Goal: Task Accomplishment & Management: Manage account settings

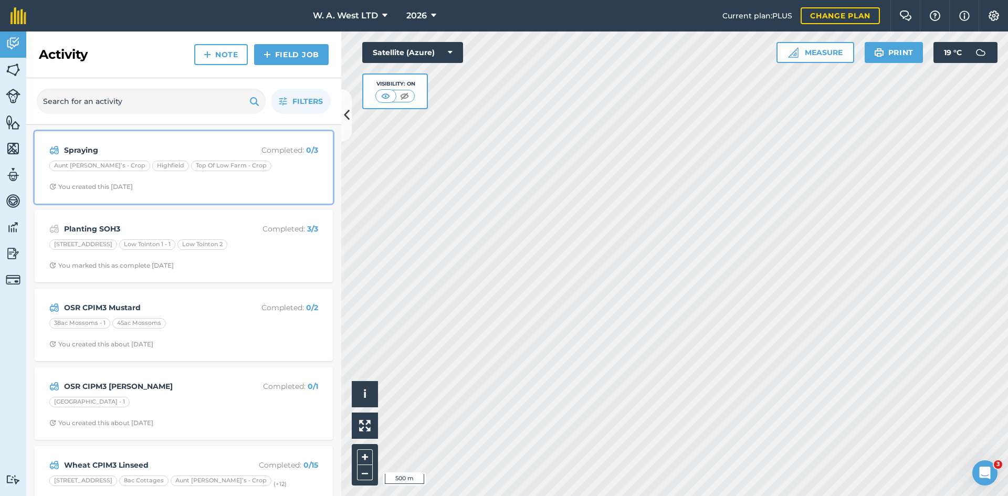
drag, startPoint x: 271, startPoint y: 164, endPoint x: 278, endPoint y: 165, distance: 7.4
click at [271, 164] on div "Aunt [PERSON_NAME]’s - Crop Highfield Top Of Low Farm - Crop" at bounding box center [183, 168] width 269 height 14
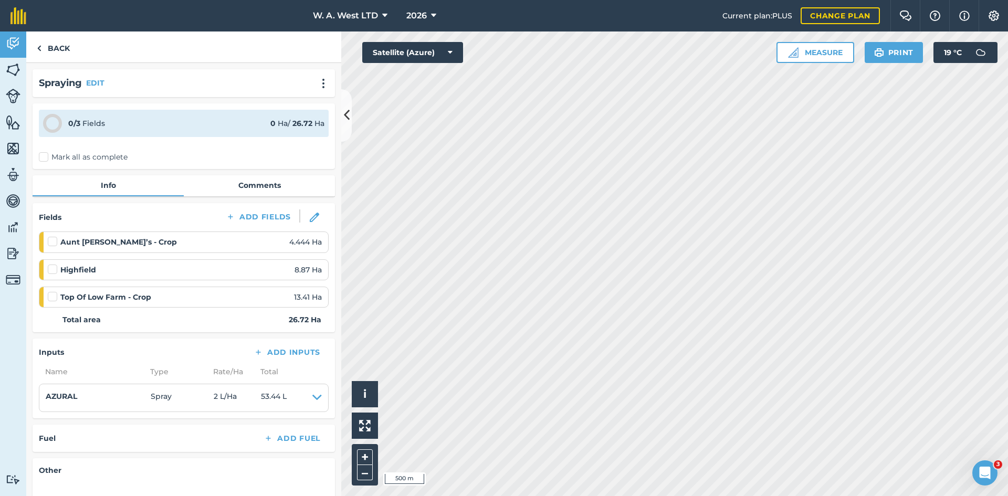
click at [44, 155] on label "Mark all as complete" at bounding box center [83, 157] width 89 height 11
click at [44, 155] on input "Mark all as complete" at bounding box center [42, 155] width 7 height 7
checkbox input "false"
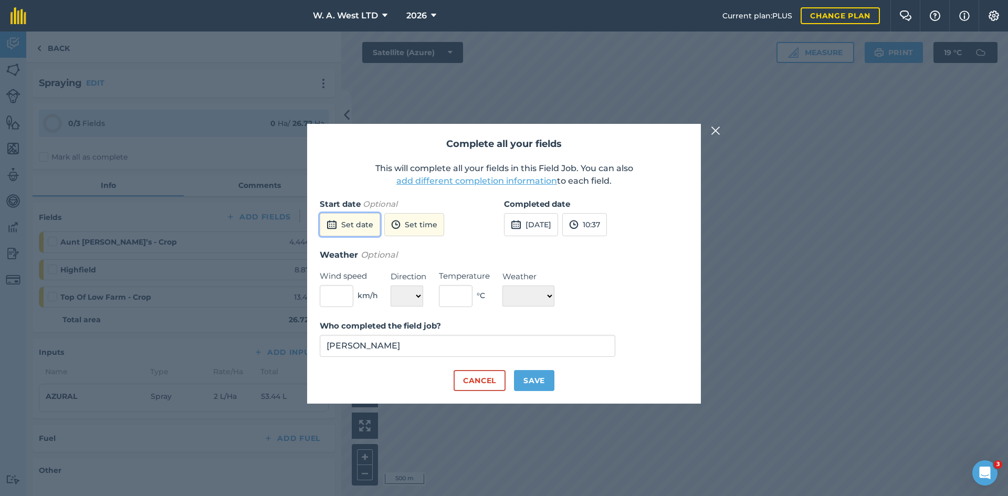
click at [358, 221] on button "Set date" at bounding box center [350, 224] width 60 height 23
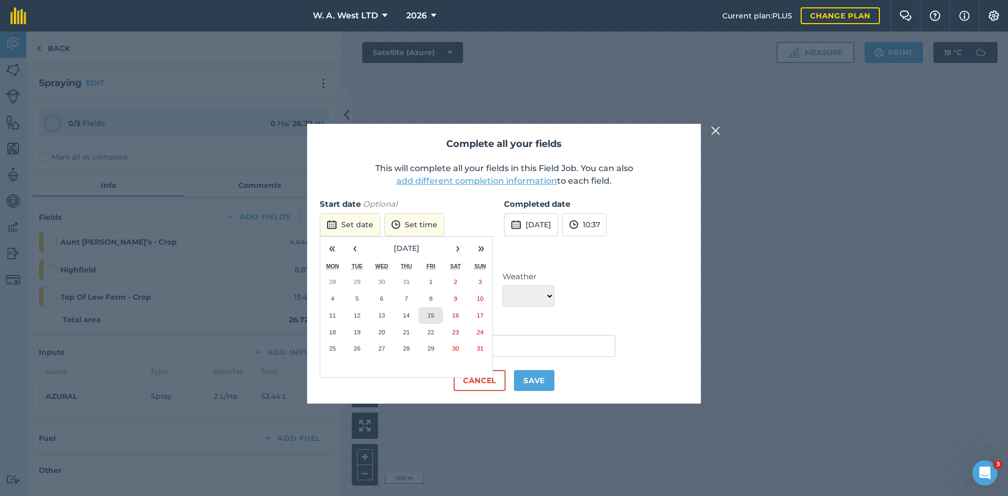
click at [433, 318] on abbr "15" at bounding box center [430, 315] width 7 height 7
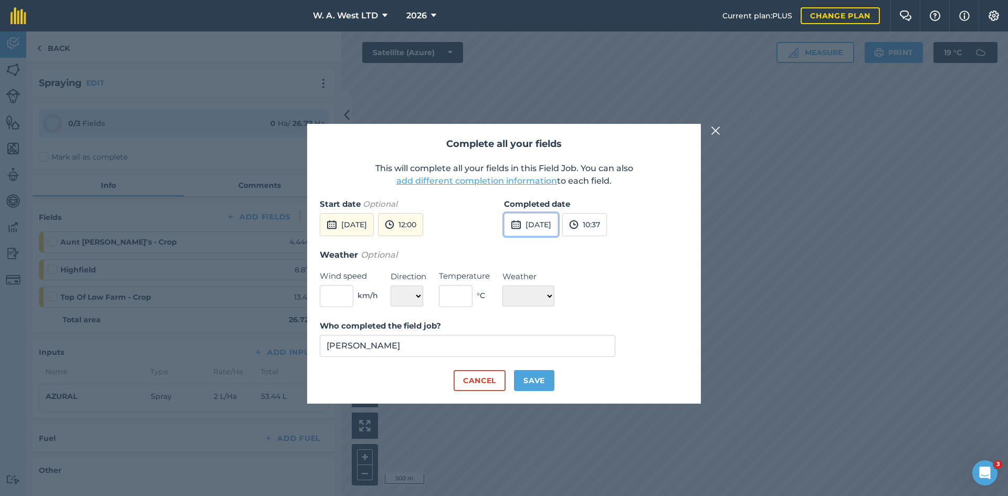
click at [535, 231] on button "[DATE]" at bounding box center [531, 224] width 54 height 23
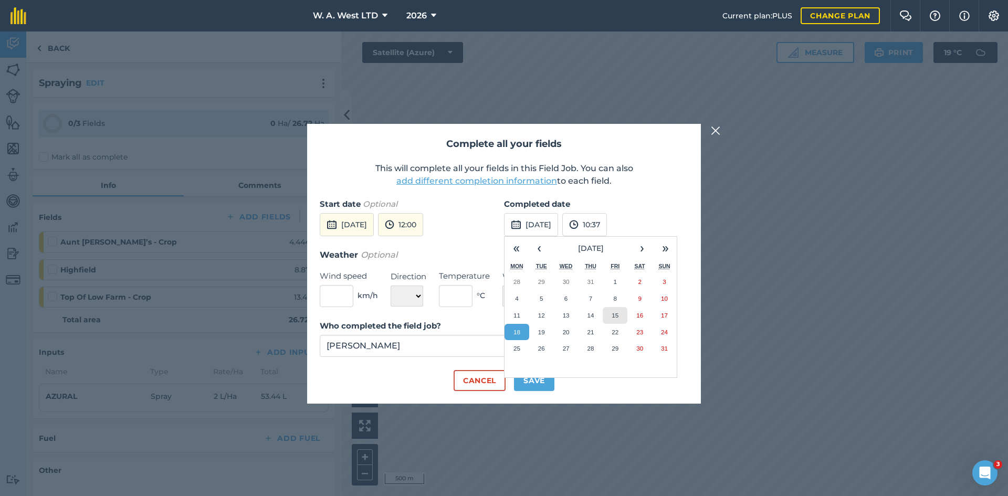
click at [614, 320] on button "15" at bounding box center [615, 315] width 25 height 17
click at [590, 274] on div "Weather Optional Wind speed km/h Direction N NE E SE S SW W NW Temperature ° C …" at bounding box center [504, 277] width 368 height 59
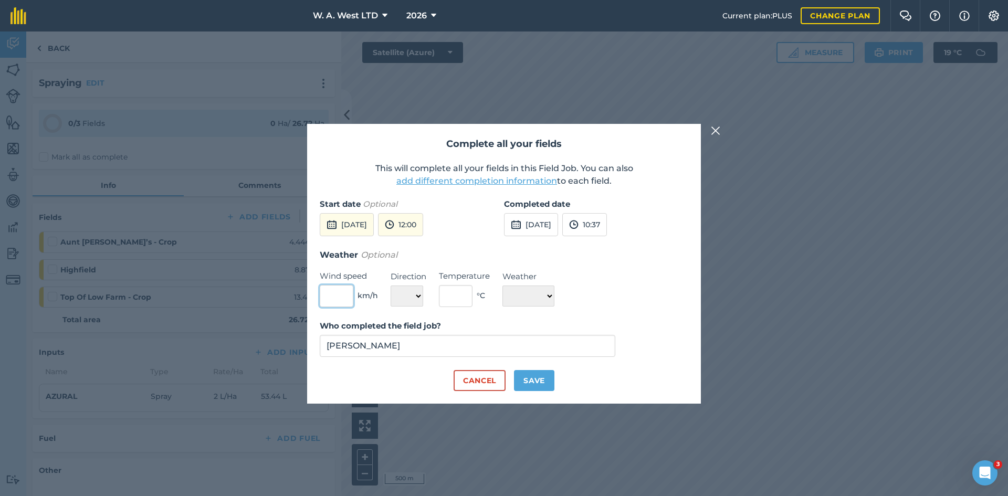
click at [344, 298] on input "text" at bounding box center [337, 296] width 34 height 22
type input "5"
click at [426, 298] on div "Direction N NE E SE S SW W [GEOGRAPHIC_DATA]" at bounding box center [409, 288] width 36 height 36
click at [426, 298] on div "Weather Optional Wind speed 5 km/h Direction N NE E SE S SW W NW Temperature ° …" at bounding box center [504, 277] width 368 height 59
click at [419, 297] on select "N NE E SE S SW W NW" at bounding box center [407, 296] width 33 height 21
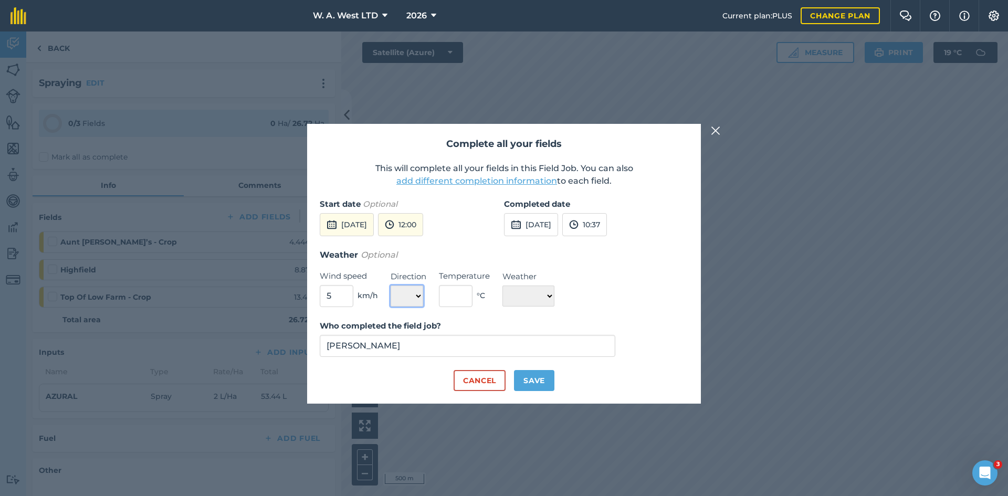
select select "N"
click at [391, 286] on select "N NE E SE S SW W NW" at bounding box center [407, 296] width 33 height 21
click at [457, 290] on input "text" at bounding box center [456, 296] width 34 height 22
type input "1"
type input "21"
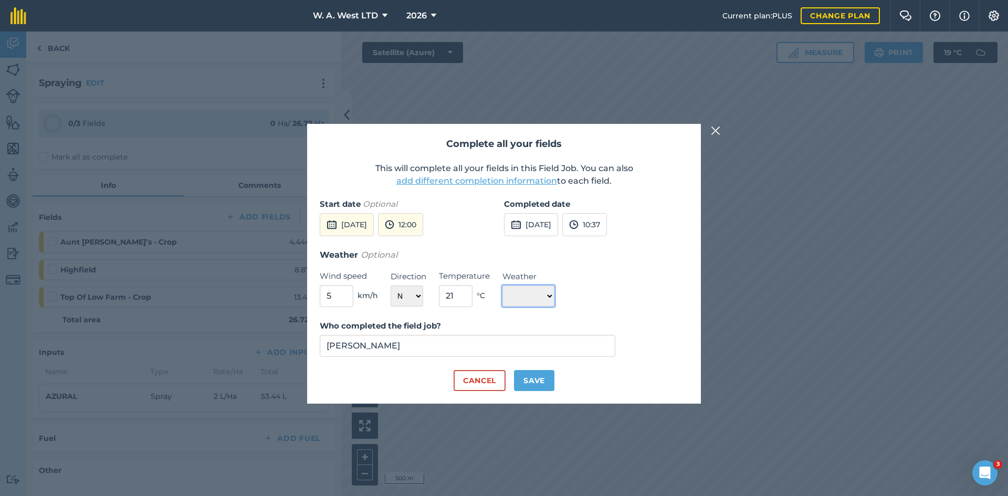
click at [529, 295] on select "☀️ Sunny 🌧 Rainy ⛅️ Cloudy 🌨 Snow ❄️ Icy" at bounding box center [528, 296] width 52 height 21
select select "Sunny"
click at [502, 286] on select "☀️ Sunny 🌧 Rainy ⛅️ Cloudy 🌨 Snow ❄️ Icy" at bounding box center [528, 296] width 52 height 21
click at [531, 380] on button "Save" at bounding box center [534, 380] width 40 height 21
checkbox input "true"
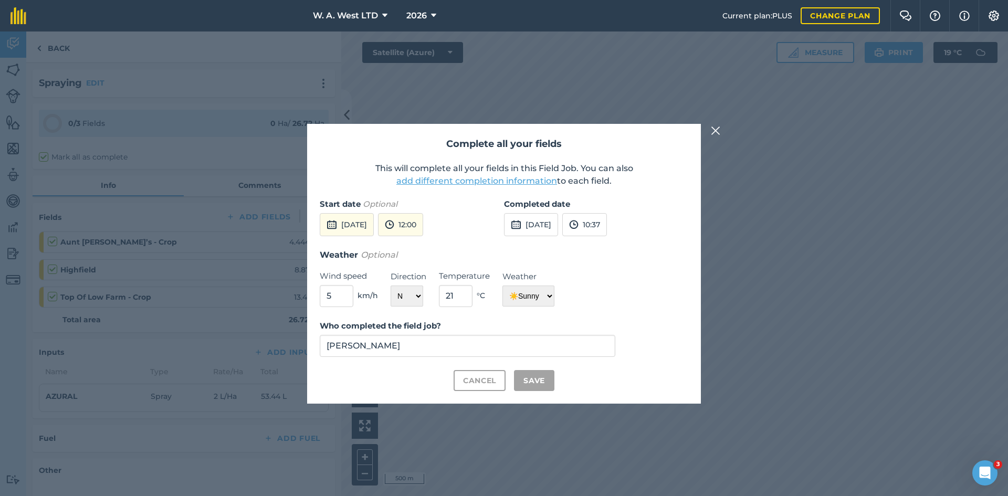
checkbox input "true"
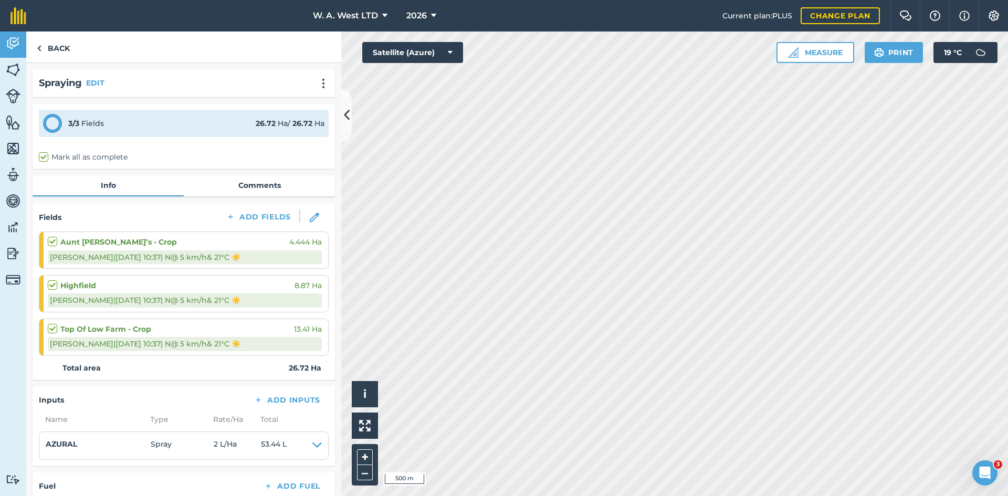
click at [170, 50] on div "Back" at bounding box center [183, 46] width 315 height 31
click at [60, 45] on link "Back" at bounding box center [53, 46] width 54 height 31
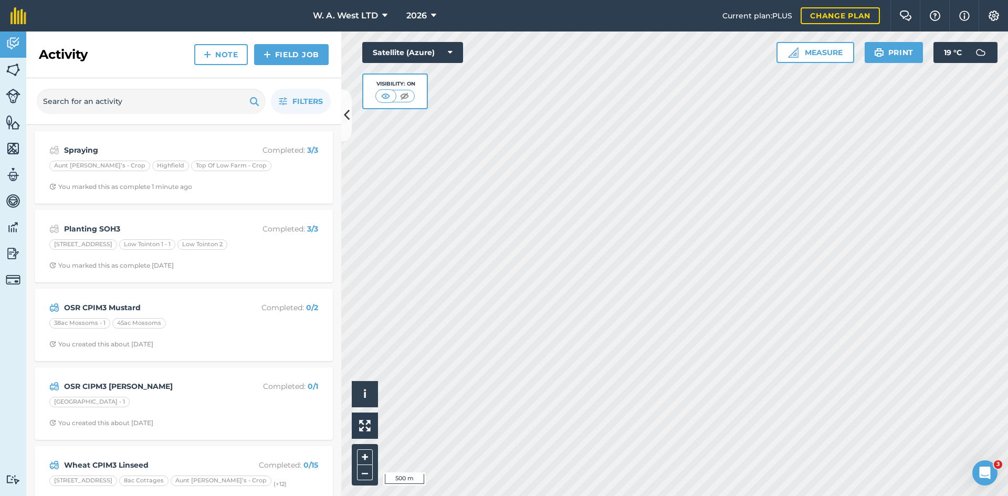
click at [171, 57] on div "Activity Note Field Job" at bounding box center [183, 54] width 315 height 47
drag, startPoint x: 133, startPoint y: 56, endPoint x: 35, endPoint y: 51, distance: 97.7
click at [35, 51] on div "Activity Note Field Job" at bounding box center [183, 54] width 315 height 47
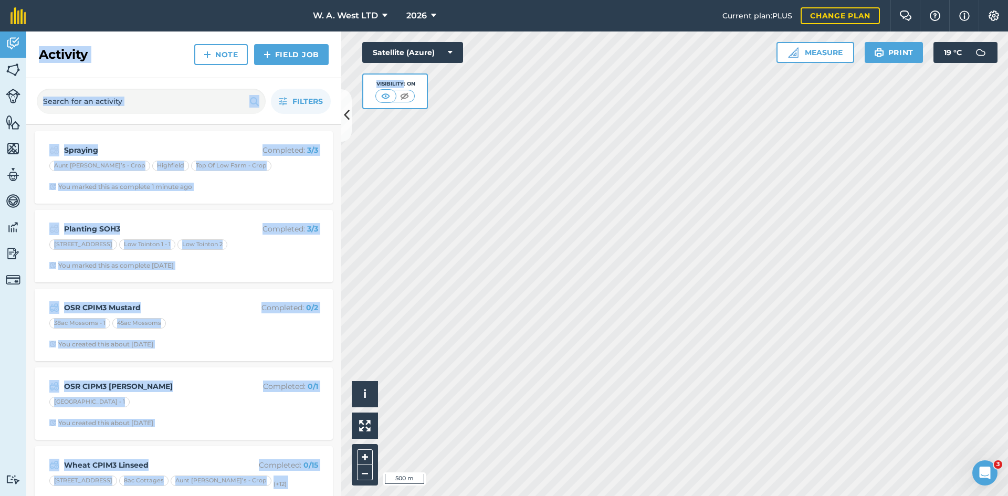
drag, startPoint x: 35, startPoint y: 51, endPoint x: 263, endPoint y: 61, distance: 228.0
click at [337, 60] on div "Activity Note Field Job" at bounding box center [183, 54] width 315 height 47
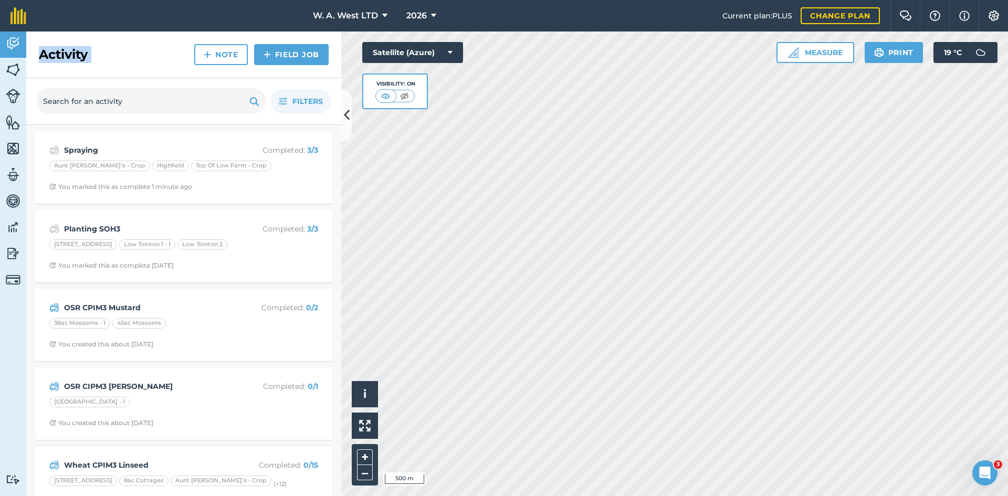
click at [180, 60] on div "Activity Note Field Job" at bounding box center [183, 54] width 315 height 47
drag, startPoint x: 282, startPoint y: 9, endPoint x: 507, endPoint y: 24, distance: 224.6
click at [507, 24] on nav "W. A. West LTD 2026" at bounding box center [380, 15] width 686 height 31
click at [507, 20] on nav "W. A. West LTD 2026" at bounding box center [380, 15] width 686 height 31
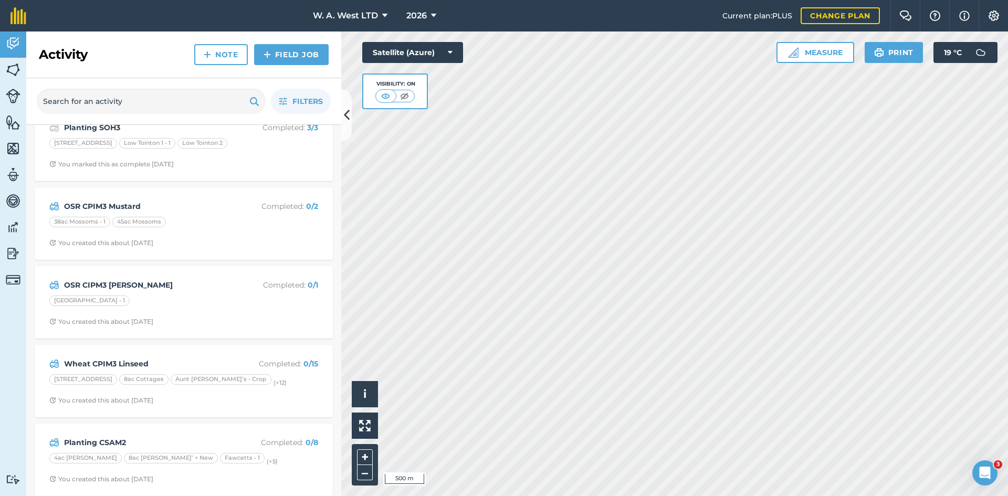
scroll to position [108, 0]
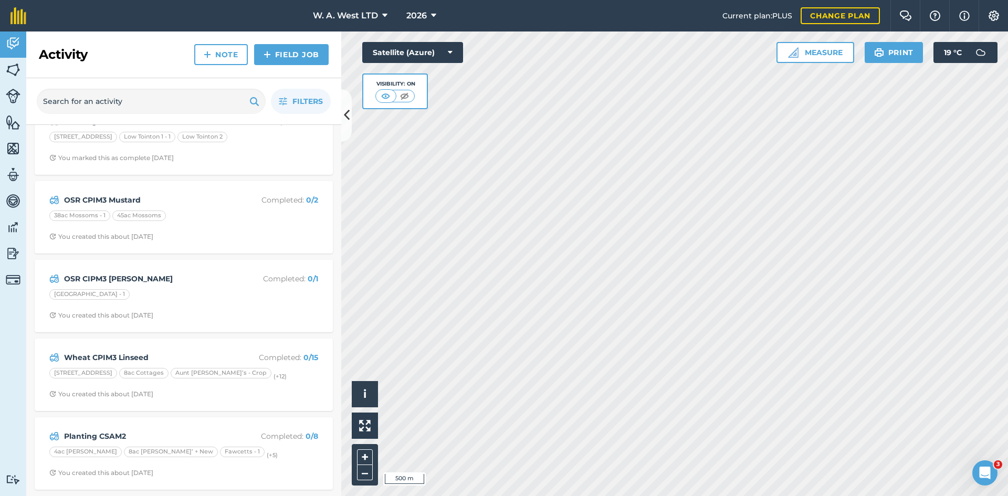
drag, startPoint x: 36, startPoint y: 49, endPoint x: 270, endPoint y: 472, distance: 483.1
click at [270, 472] on div "Activity Note Field Job Filters Spraying Completed : 3 / 3 Aunt Cath’s - Crop H…" at bounding box center [183, 263] width 315 height 465
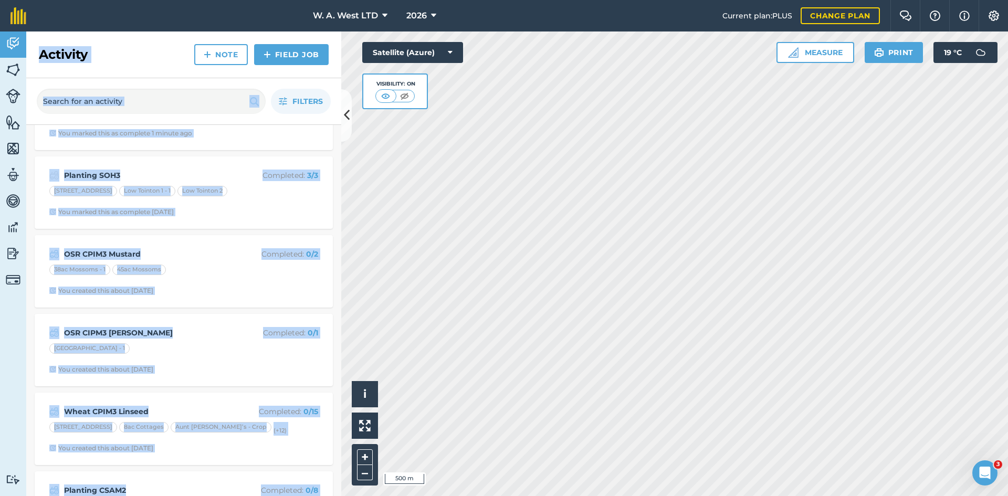
scroll to position [0, 0]
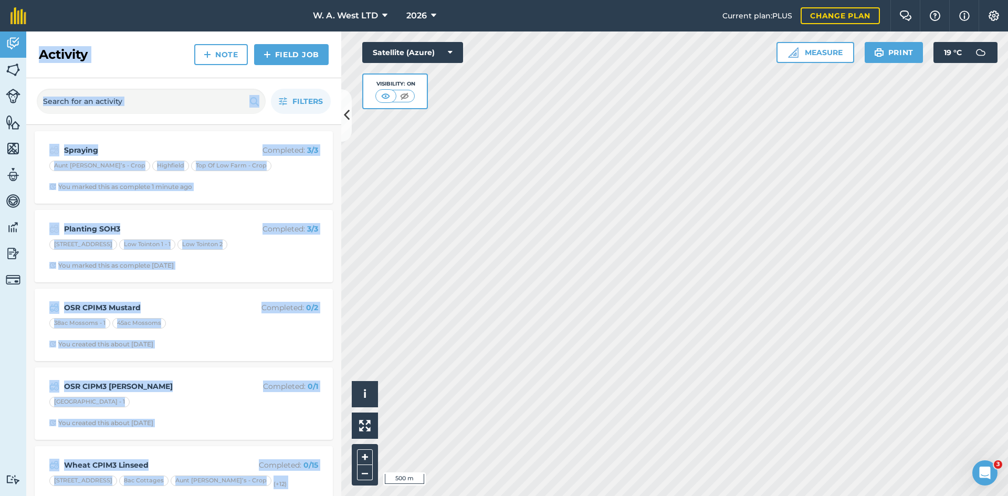
click at [133, 56] on div "Activity Note Field Job" at bounding box center [183, 54] width 315 height 47
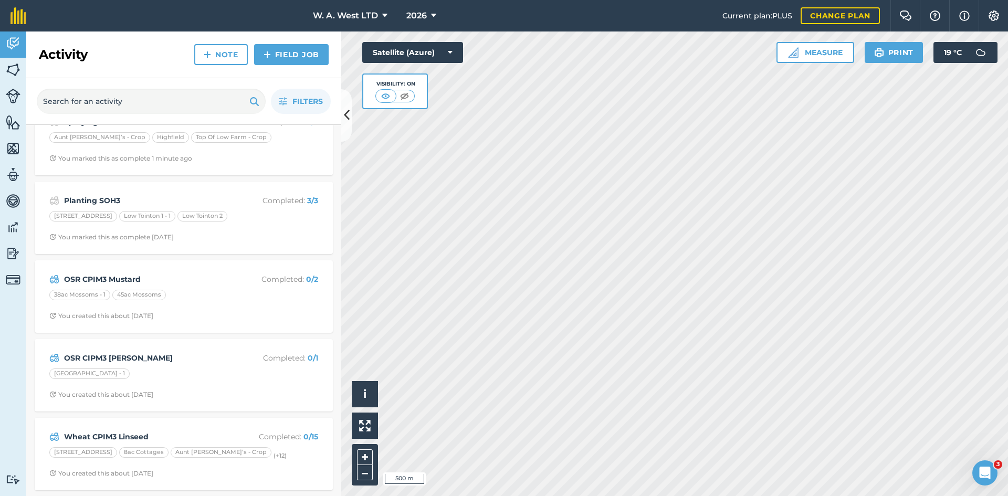
scroll to position [52, 0]
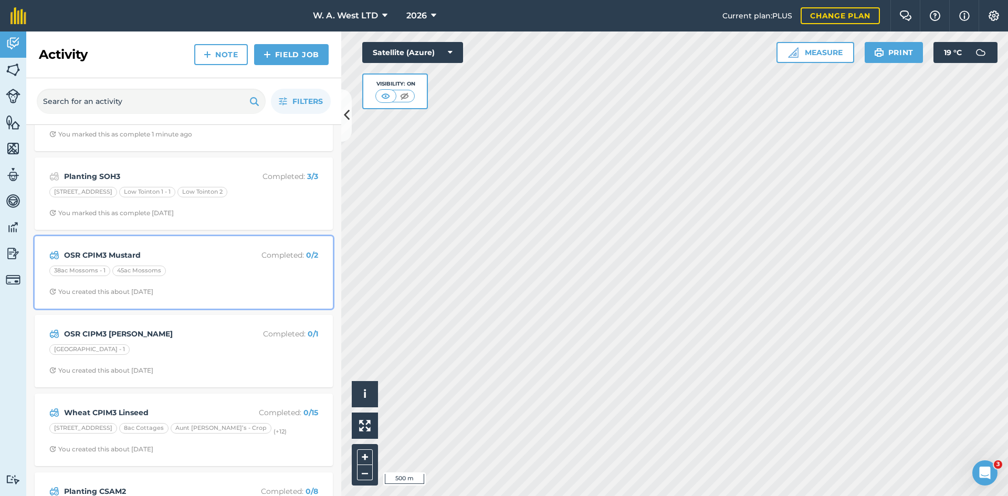
click at [192, 249] on div "OSR CPIM3 Mustard Completed : 0 / 2" at bounding box center [183, 255] width 269 height 13
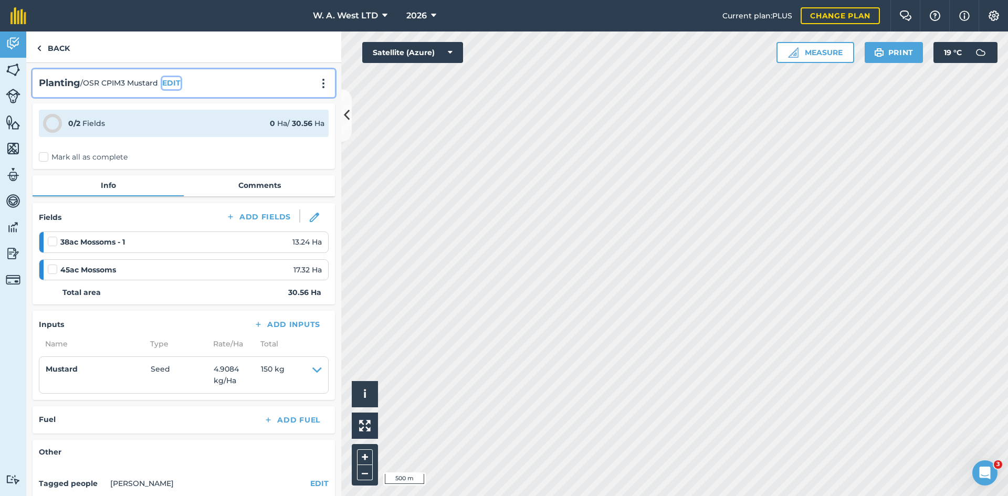
click at [177, 81] on button "EDIT" at bounding box center [171, 83] width 18 height 12
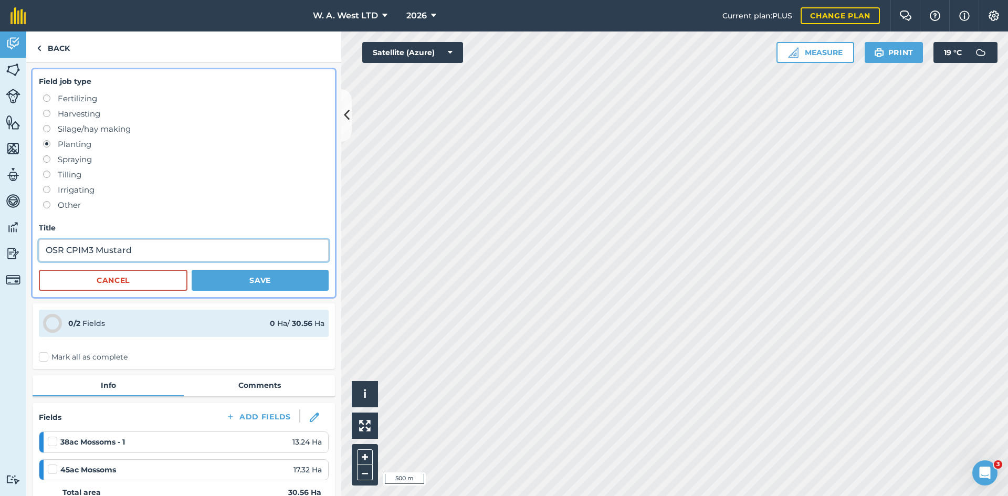
drag, startPoint x: 156, startPoint y: 252, endPoint x: 99, endPoint y: 252, distance: 56.7
click at [99, 252] on input "OSR CPIM3 Mustard" at bounding box center [184, 250] width 290 height 22
type input "OSR CPIM3 [PERSON_NAME]"
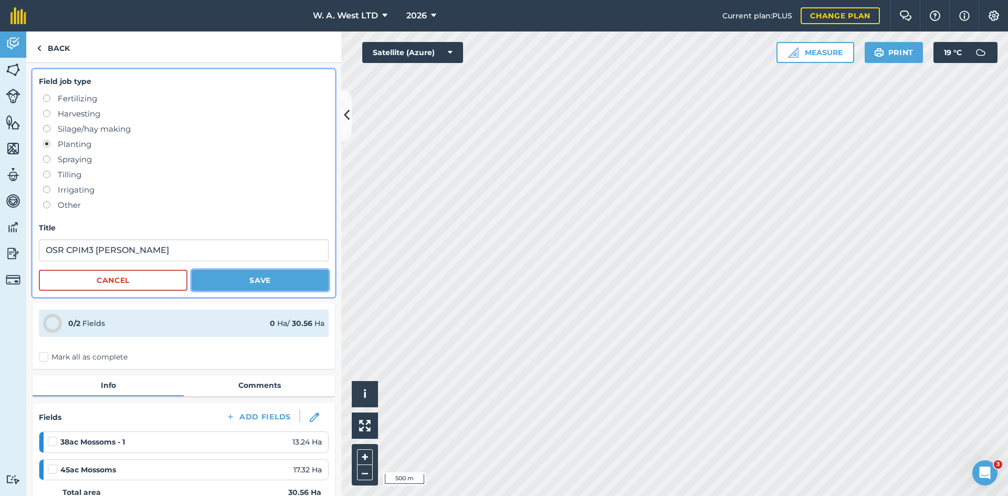
click at [226, 278] on button "Save" at bounding box center [260, 280] width 137 height 21
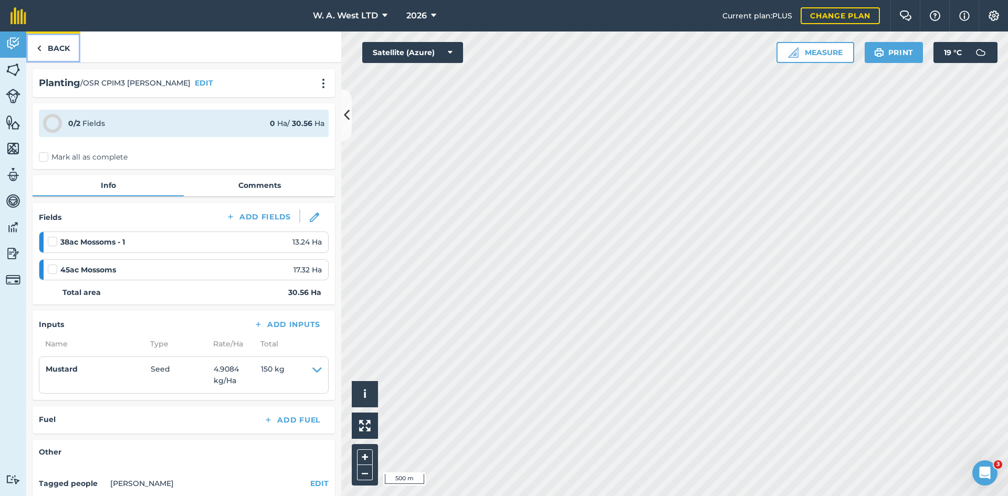
click at [69, 46] on link "Back" at bounding box center [53, 46] width 54 height 31
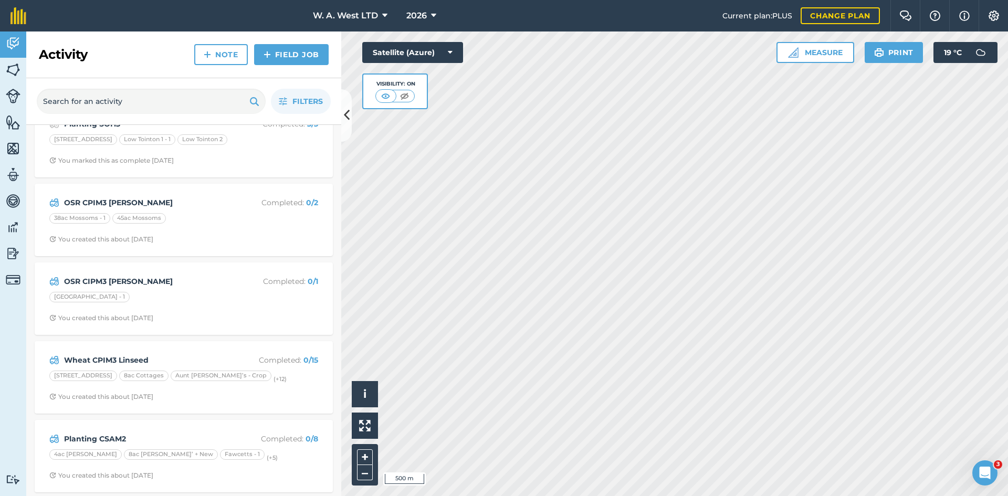
scroll to position [108, 0]
drag, startPoint x: 74, startPoint y: 56, endPoint x: 35, endPoint y: 54, distance: 38.9
click at [35, 54] on div "Activity Note Field Job" at bounding box center [183, 54] width 315 height 47
drag, startPoint x: 35, startPoint y: 54, endPoint x: 104, endPoint y: 52, distance: 69.8
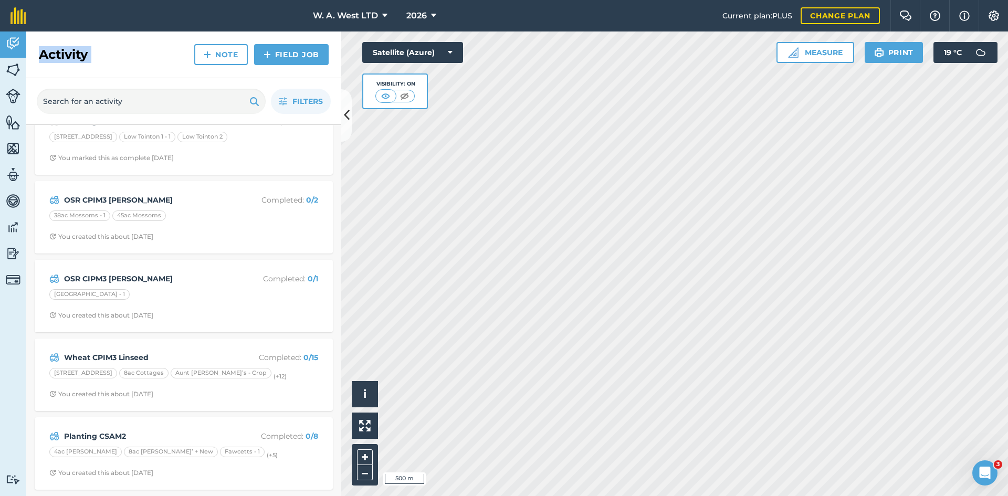
click at [104, 52] on div "Activity Note Field Job" at bounding box center [183, 54] width 315 height 47
drag, startPoint x: 104, startPoint y: 52, endPoint x: 153, endPoint y: 0, distance: 71.7
click at [106, 51] on div "Activity Note Field Job" at bounding box center [183, 54] width 315 height 47
click at [144, 38] on div "Activity Note Field Job" at bounding box center [183, 54] width 315 height 47
